Goal: Task Accomplishment & Management: Use online tool/utility

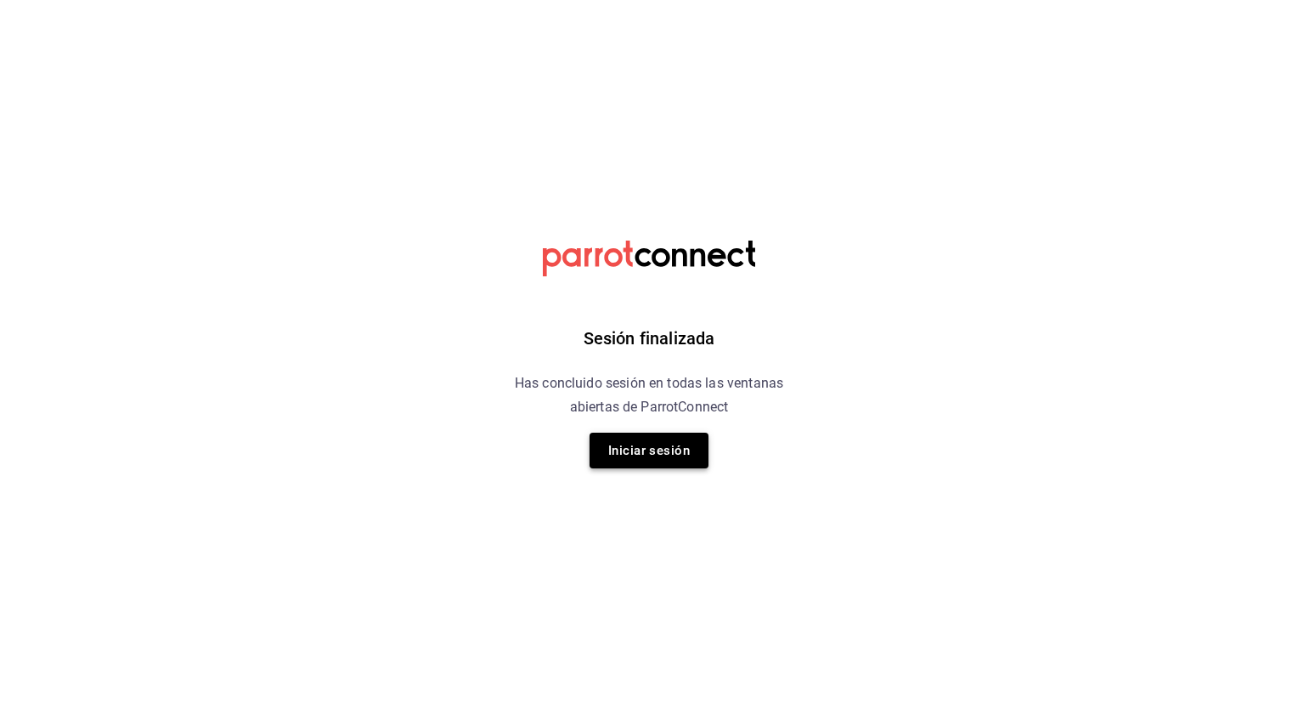
click at [668, 443] on button "Iniciar sesión" at bounding box center [649, 451] width 119 height 36
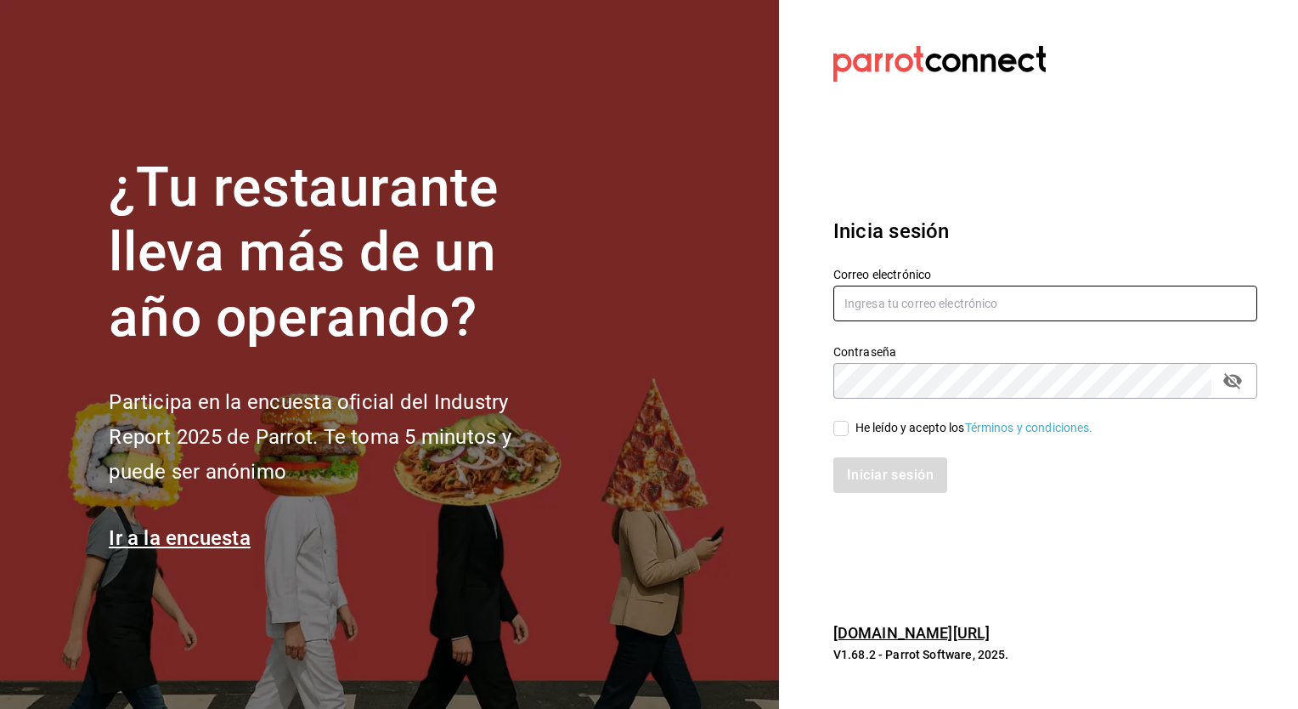
type input "jose.garcia@grupocosteno.com"
click at [843, 425] on input "He leído y acepto los Términos y condiciones." at bounding box center [841, 428] width 15 height 15
checkbox input "true"
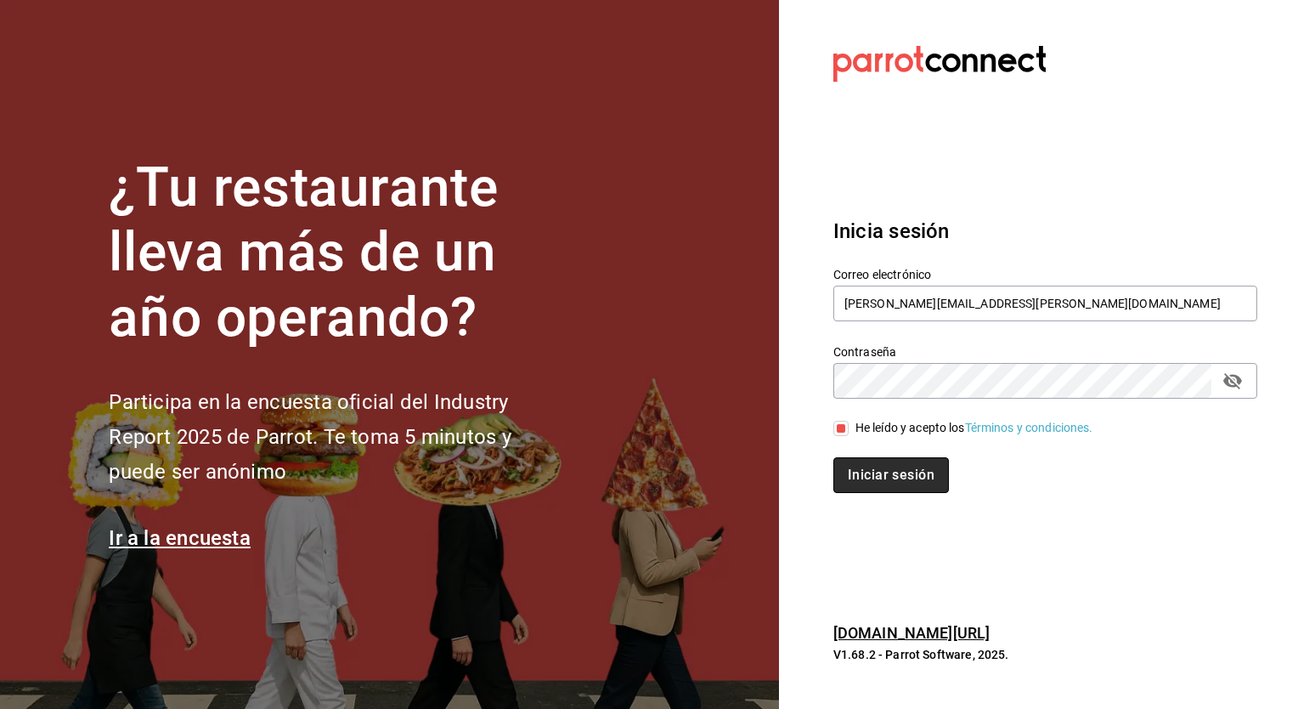
click at [870, 460] on button "Iniciar sesión" at bounding box center [892, 475] width 116 height 36
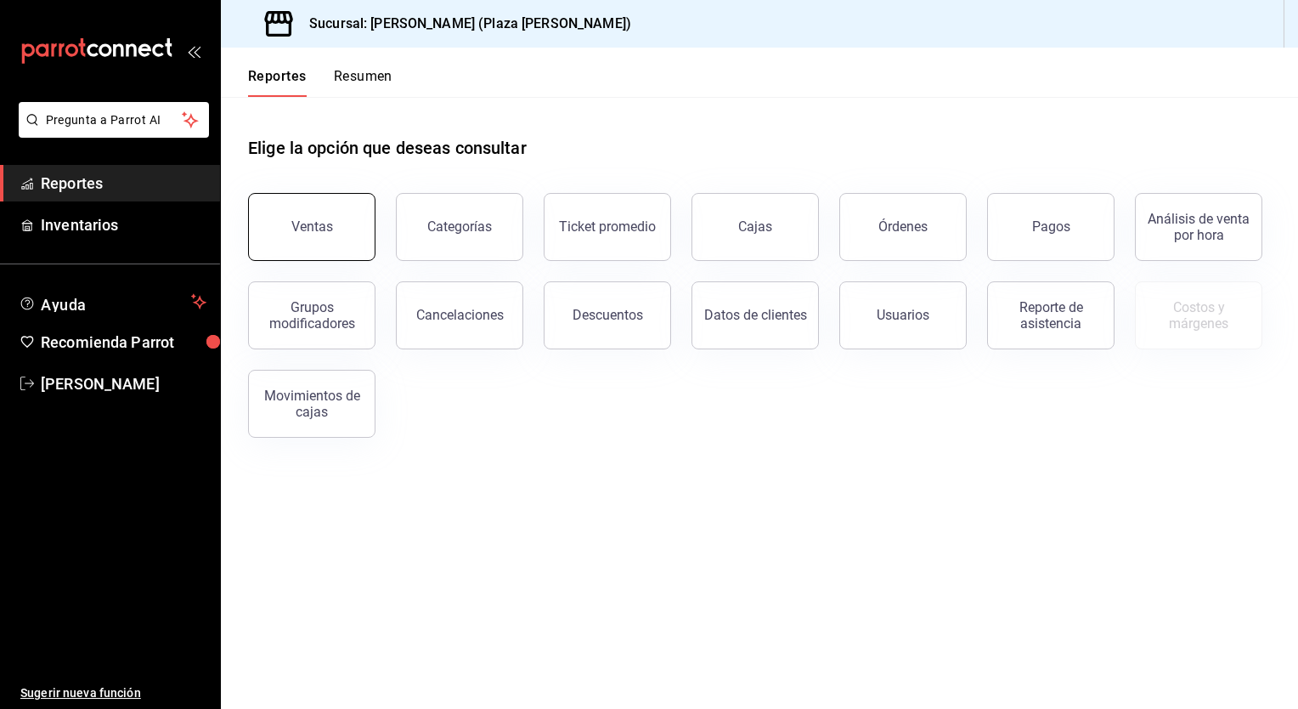
click at [322, 228] on div "Ventas" at bounding box center [312, 226] width 42 height 16
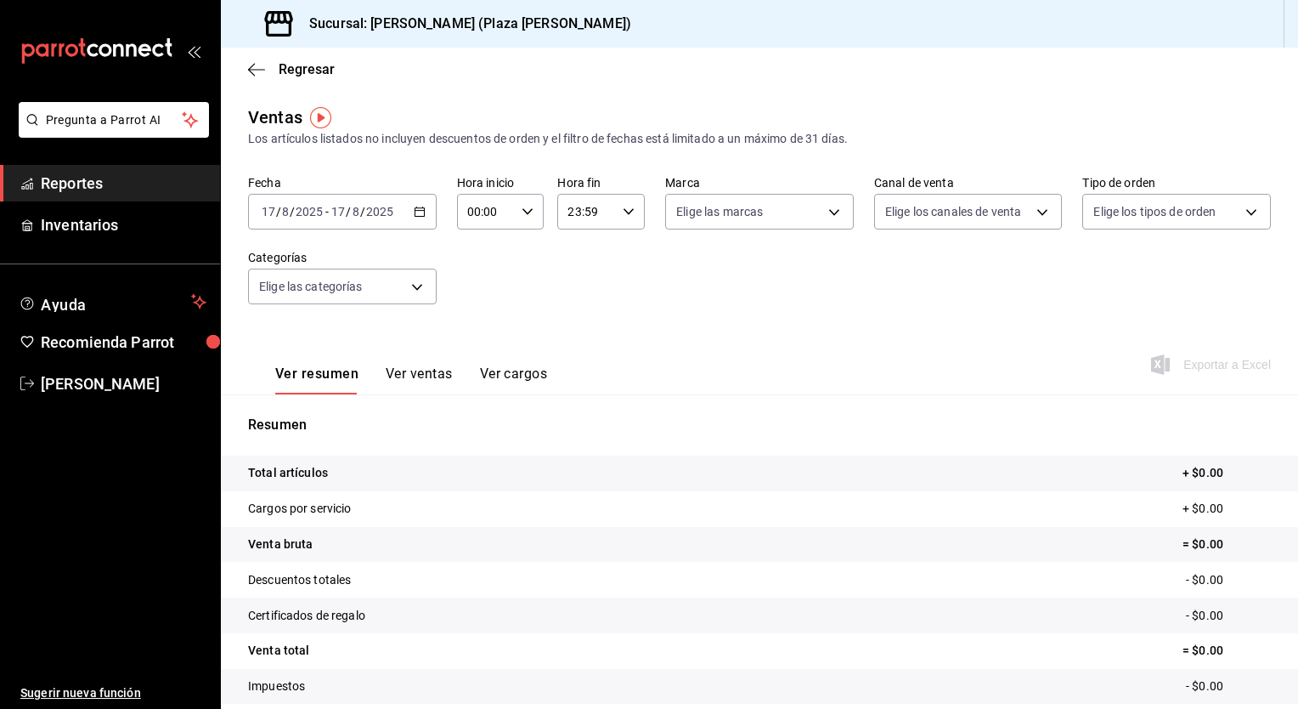
click at [423, 219] on div "[DATE] [DATE] - [DATE] [DATE]" at bounding box center [342, 212] width 189 height 36
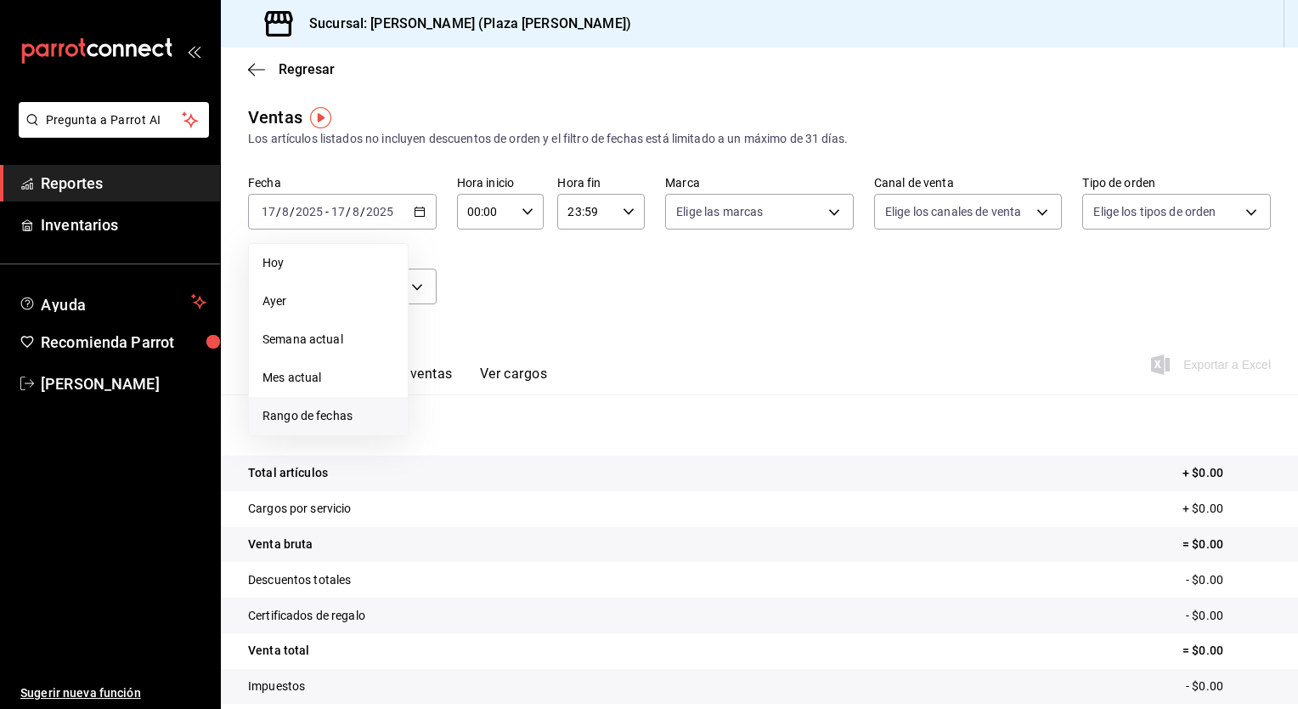
click at [314, 417] on span "Rango de fechas" at bounding box center [329, 416] width 132 height 18
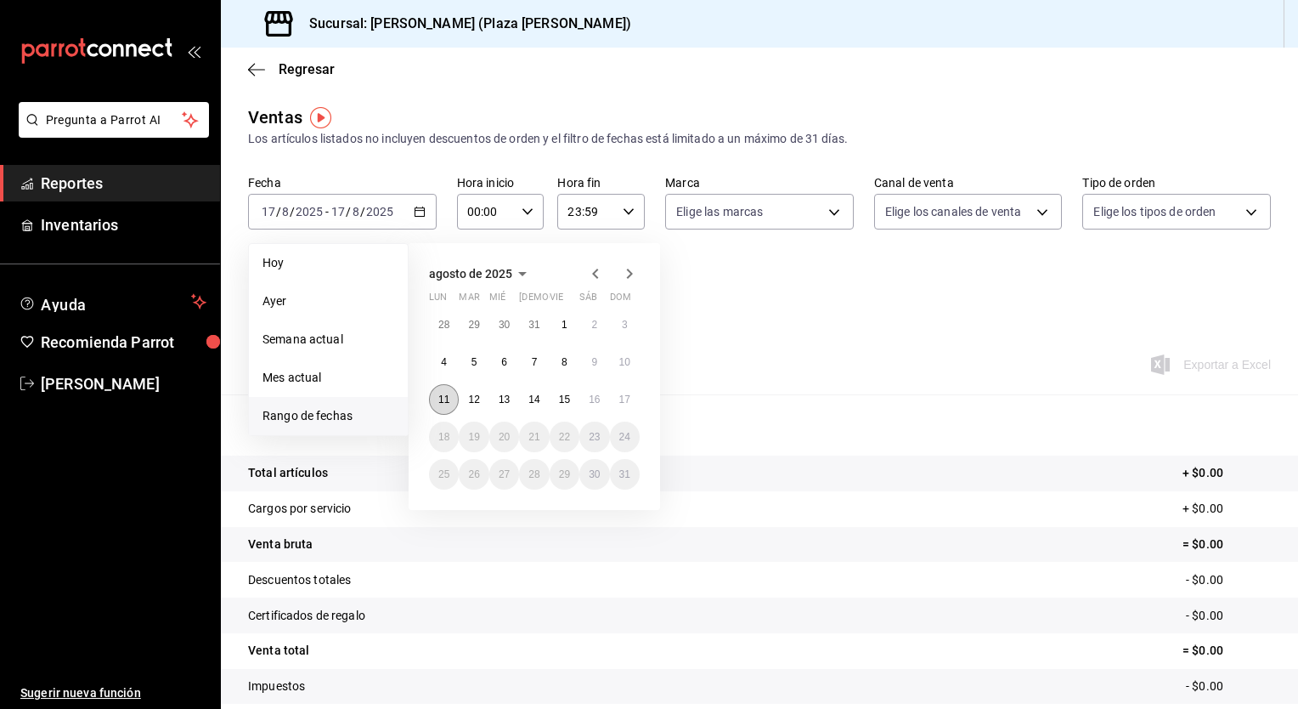
click at [445, 396] on abbr "11" at bounding box center [443, 399] width 11 height 12
click at [612, 402] on button "17" at bounding box center [625, 399] width 30 height 31
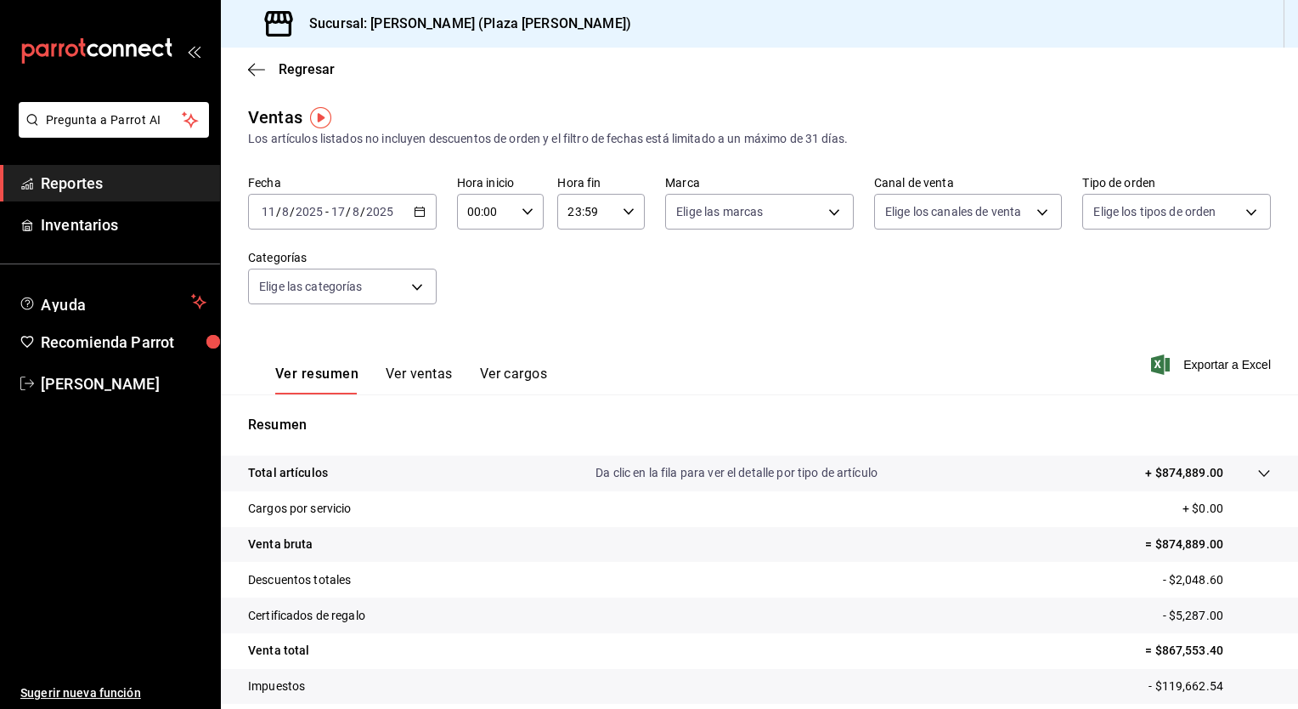
click at [407, 212] on div "[DATE] [DATE] - [DATE] [DATE]" at bounding box center [342, 212] width 189 height 36
click at [890, 385] on div "Ver resumen Ver ventas Ver cargos Exportar a Excel" at bounding box center [760, 360] width 1078 height 70
click at [1212, 360] on span "Exportar a Excel" at bounding box center [1213, 364] width 116 height 20
